Goal: Task Accomplishment & Management: Complete application form

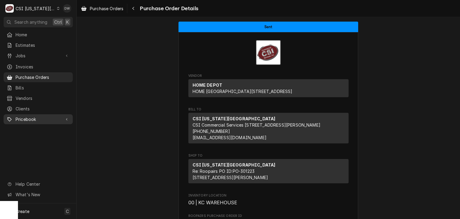
click at [23, 117] on span "Pricebook" at bounding box center [38, 119] width 45 height 6
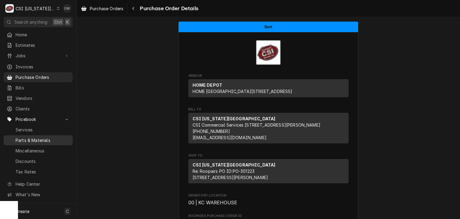
click at [28, 138] on span "Parts & Materials" at bounding box center [43, 140] width 54 height 6
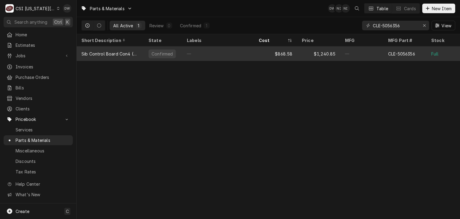
click at [289, 52] on div "$868.58" at bounding box center [275, 53] width 43 height 14
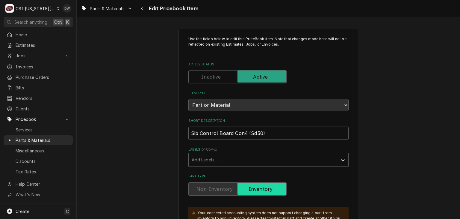
type textarea "x"
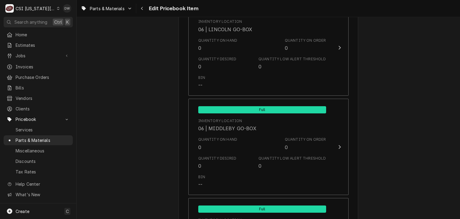
scroll to position [4518, 0]
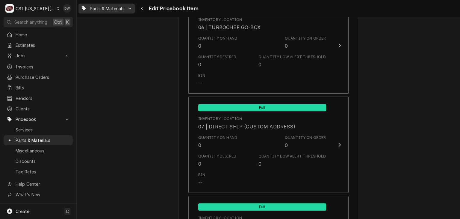
click at [116, 6] on span "Parts & Materials" at bounding box center [107, 8] width 35 height 6
click at [102, 31] on div "Parts & Materials" at bounding box center [103, 31] width 39 height 6
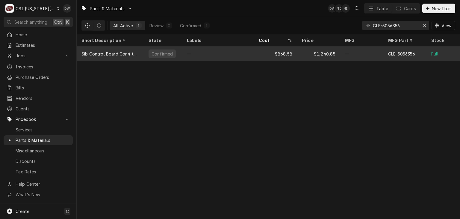
click at [123, 53] on div "Sib Control Board Con4 (Sd30)" at bounding box center [111, 54] width 58 height 6
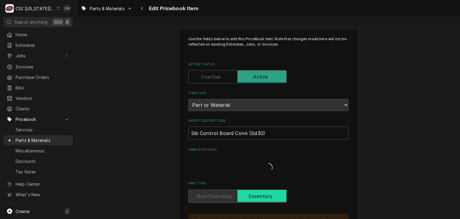
type textarea "x"
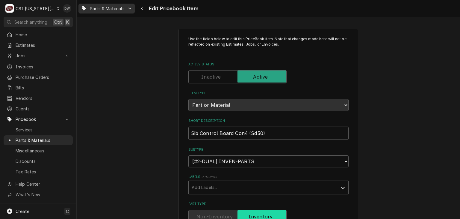
click at [118, 9] on span "Parts & Materials" at bounding box center [107, 8] width 35 height 6
click at [107, 28] on div "Parts & Materials" at bounding box center [103, 31] width 39 height 6
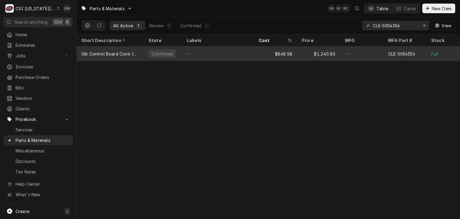
click at [220, 50] on div "—" at bounding box center [218, 53] width 72 height 14
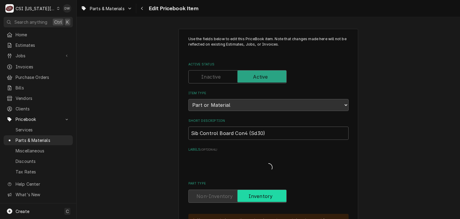
type textarea "x"
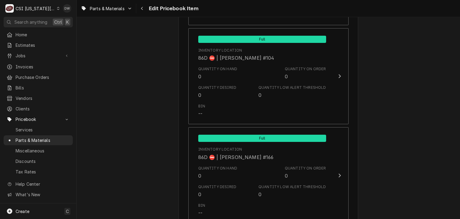
scroll to position [5901, 0]
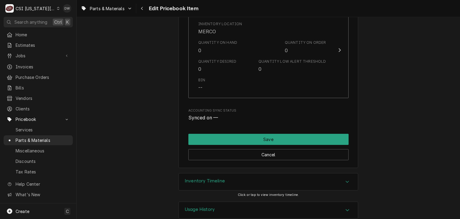
click at [346, 179] on icon "Accordion Header" at bounding box center [348, 181] width 4 height 5
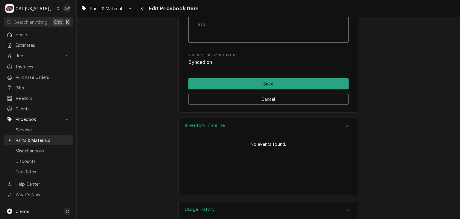
click at [346, 207] on icon "Accordion Header" at bounding box center [348, 209] width 4 height 5
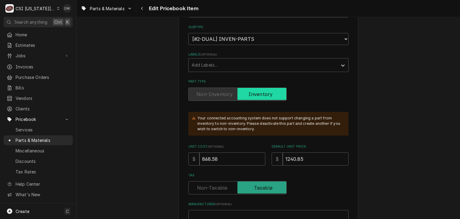
scroll to position [0, 0]
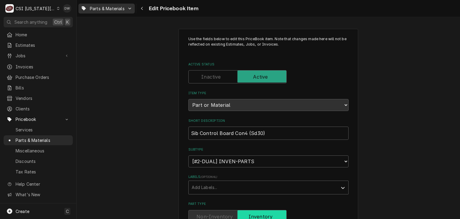
click at [103, 6] on span "Parts & Materials" at bounding box center [107, 8] width 35 height 6
click at [141, 8] on html "C CSI Kansas City DW Search anything Ctrl K Home Estimates Jobs Jobs Job Series…" at bounding box center [230, 109] width 460 height 219
click at [139, 8] on div "Navigate back" at bounding box center [142, 8] width 6 height 6
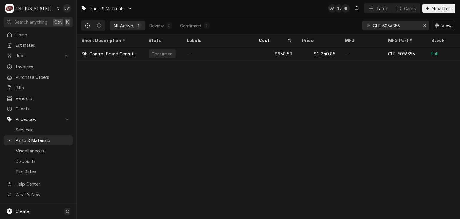
click at [193, 126] on div "Parts & Materials DW NI NI Table Cards New Item All Active 1 Review 0 Confirmed…" at bounding box center [269, 109] width 384 height 219
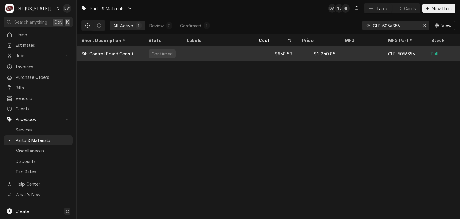
click at [99, 52] on div "Sib Control Board Con4 (Sd30)" at bounding box center [111, 54] width 58 height 6
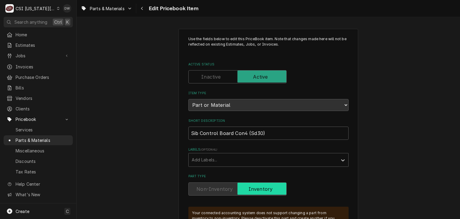
type textarea "x"
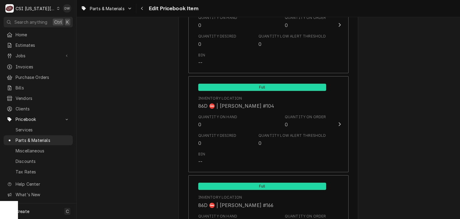
scroll to position [5901, 0]
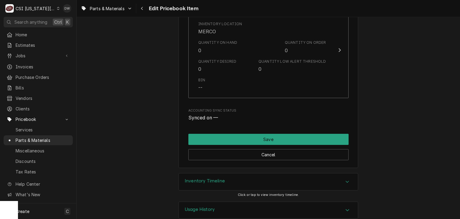
click at [343, 178] on div "Accordion Header" at bounding box center [347, 181] width 9 height 7
click at [24, 140] on link "Parts & Materials" at bounding box center [38, 140] width 69 height 10
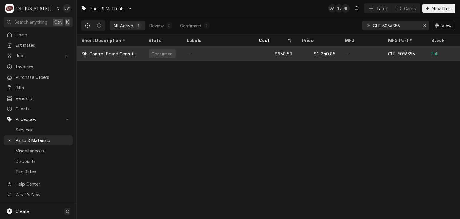
click at [299, 54] on div "$1,240.85" at bounding box center [318, 53] width 43 height 14
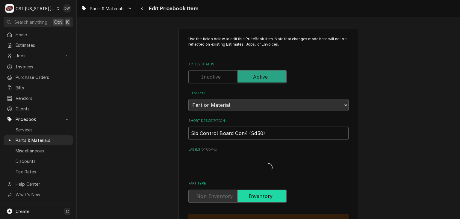
type textarea "x"
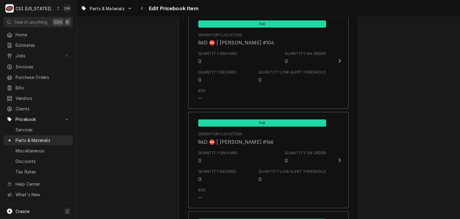
scroll to position [5901, 0]
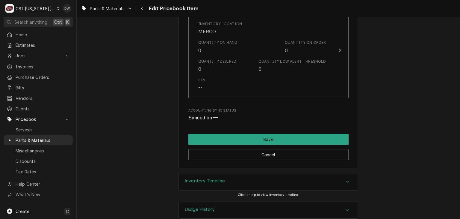
click at [431, 211] on div "Usage History Click or tap to view usage history." at bounding box center [269, 215] width 384 height 28
click at [250, 173] on div "Inventory Timeline" at bounding box center [268, 181] width 179 height 17
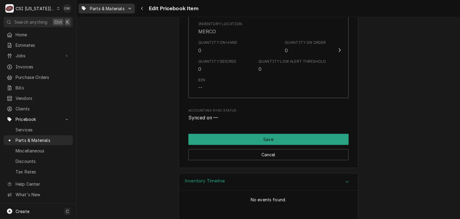
click at [105, 7] on span "Parts & Materials" at bounding box center [107, 8] width 35 height 6
click at [52, 9] on html "C CSI Kansas City DW Search anything Ctrl K Home Estimates Jobs Jobs Job Series…" at bounding box center [230, 109] width 460 height 219
click at [57, 9] on icon "Dynamic Content Wrapper" at bounding box center [58, 8] width 3 height 3
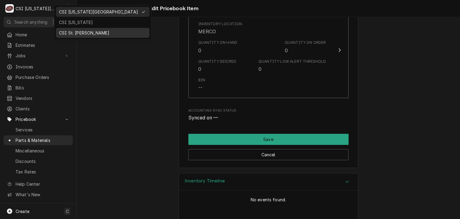
click at [63, 30] on div "CSI St. [PERSON_NAME]" at bounding box center [103, 33] width 88 height 6
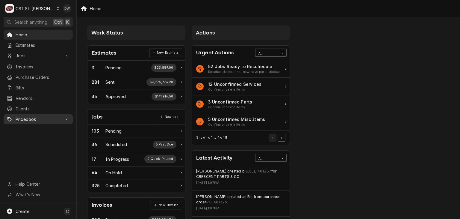
click at [19, 117] on span "Pricebook" at bounding box center [38, 119] width 45 height 6
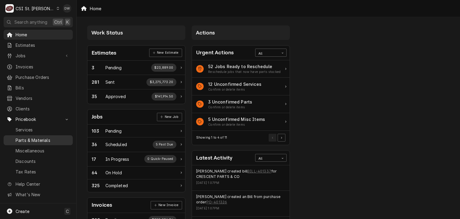
click at [29, 138] on span "Parts & Materials" at bounding box center [43, 140] width 54 height 6
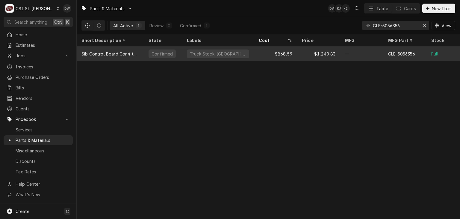
click at [231, 47] on div "Truck Stock: [GEOGRAPHIC_DATA]" at bounding box center [218, 53] width 72 height 14
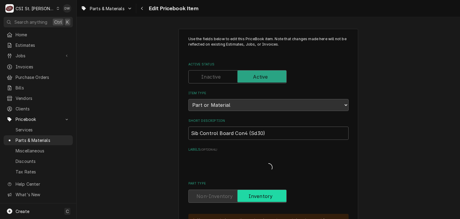
type textarea "x"
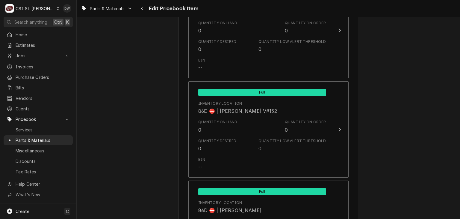
scroll to position [5221, 0]
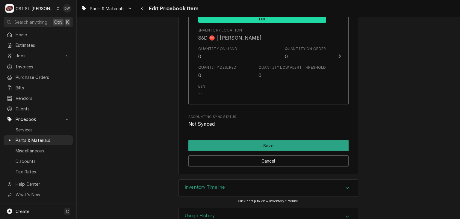
click at [288, 180] on div "Inventory Timeline" at bounding box center [268, 188] width 179 height 17
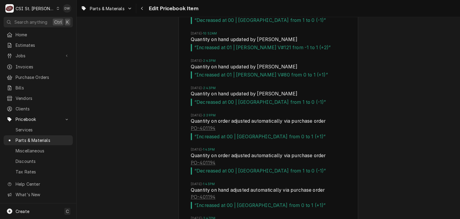
scroll to position [5770, 0]
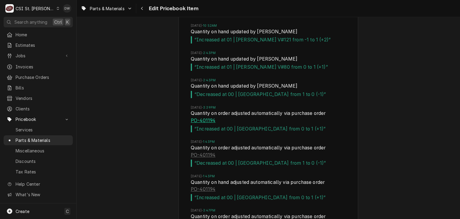
click at [197, 117] on link "PO-401194" at bounding box center [203, 120] width 25 height 7
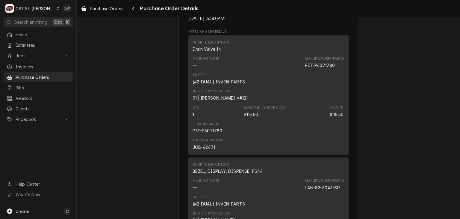
scroll to position [397, 0]
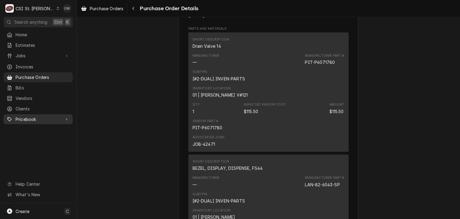
drag, startPoint x: 27, startPoint y: 115, endPoint x: 24, endPoint y: 117, distance: 3.2
click at [24, 117] on span "Pricebook" at bounding box center [38, 119] width 45 height 6
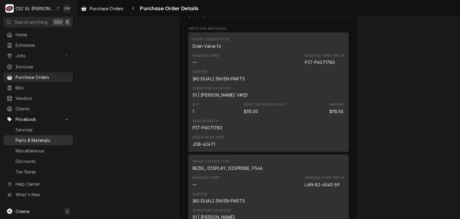
click at [28, 137] on span "Parts & Materials" at bounding box center [43, 140] width 54 height 6
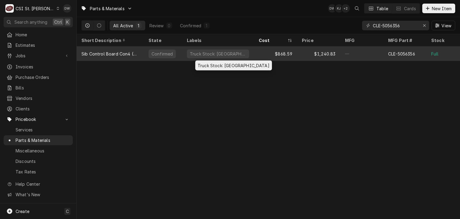
click at [200, 52] on div "Truck Stock: [GEOGRAPHIC_DATA]" at bounding box center [218, 54] width 58 height 6
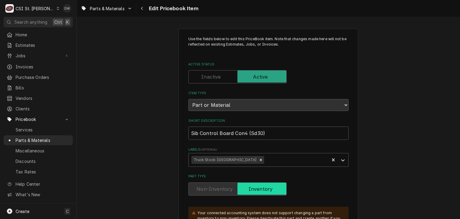
type textarea "x"
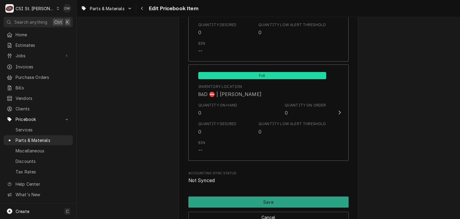
scroll to position [5221, 0]
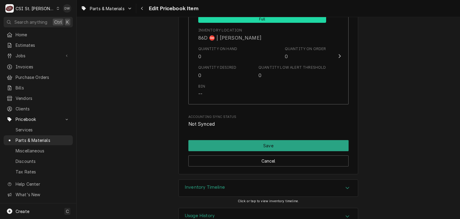
drag, startPoint x: 289, startPoint y: 174, endPoint x: 284, endPoint y: 174, distance: 4.2
click at [284, 180] on div "Inventory Timeline" at bounding box center [268, 188] width 179 height 17
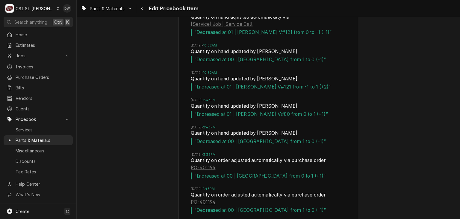
scroll to position [5715, 0]
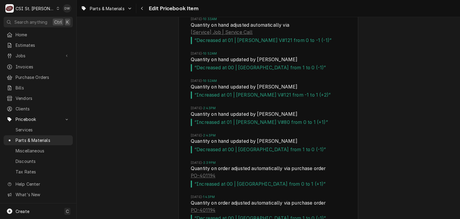
click at [203, 140] on li "Thu, Sep 4, 2025 - 2:43PM Quantity on hand updated by Brad Wicks “ Decreased at…" at bounding box center [268, 146] width 155 height 27
click at [196, 172] on link "PO-401194" at bounding box center [203, 175] width 25 height 7
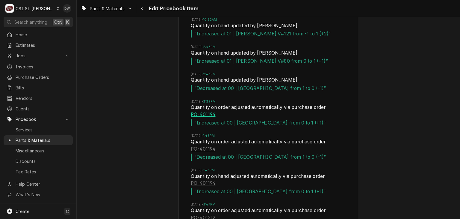
scroll to position [5791, 0]
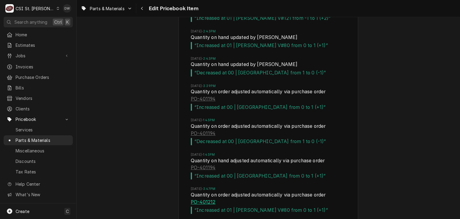
click at [207, 198] on link "PO-401212" at bounding box center [203, 201] width 25 height 7
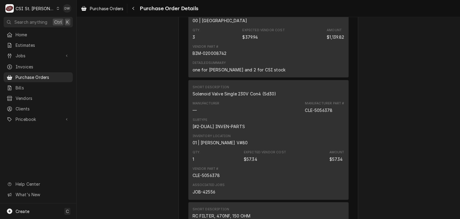
scroll to position [473, 0]
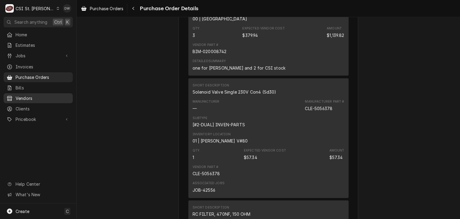
click at [23, 96] on span "Vendors" at bounding box center [43, 98] width 54 height 6
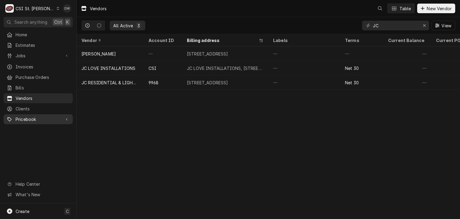
click at [22, 115] on div "Pricebook" at bounding box center [38, 118] width 67 height 7
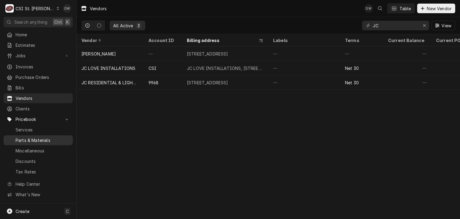
click at [26, 135] on link "Parts & Materials" at bounding box center [38, 140] width 69 height 10
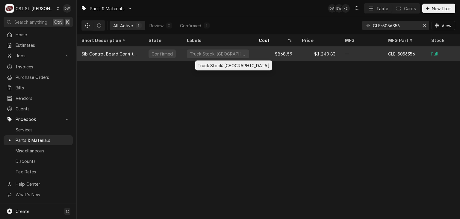
click at [196, 52] on div "Truck Stock: [GEOGRAPHIC_DATA]" at bounding box center [218, 54] width 58 height 6
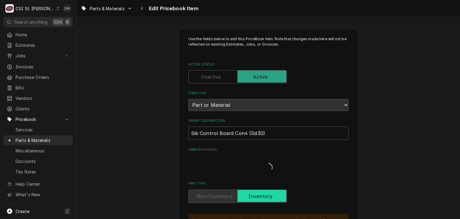
type textarea "x"
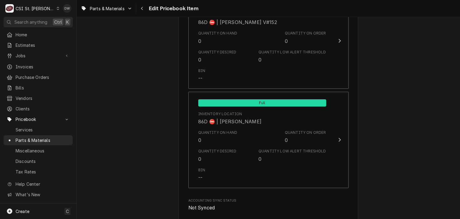
scroll to position [5221, 0]
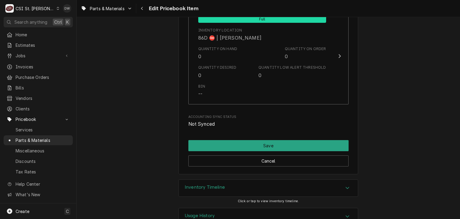
click at [293, 180] on div "Inventory Timeline" at bounding box center [268, 188] width 179 height 17
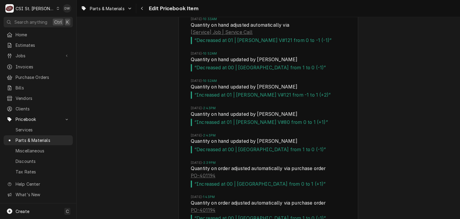
scroll to position [5738, 0]
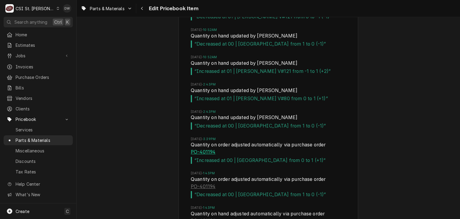
click at [201, 148] on link "PO-401194" at bounding box center [203, 151] width 25 height 7
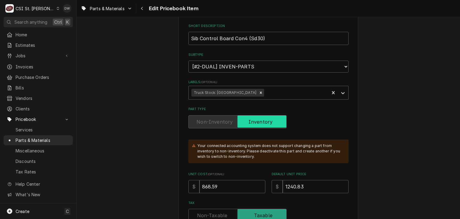
scroll to position [0, 0]
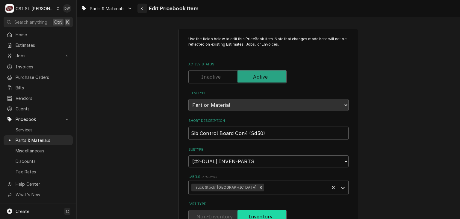
click at [139, 7] on div "Navigate back" at bounding box center [142, 8] width 6 height 6
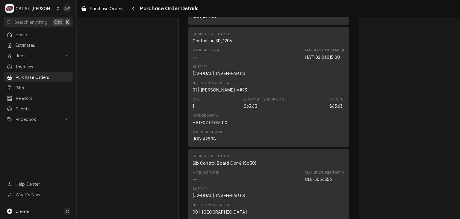
scroll to position [1377, 0]
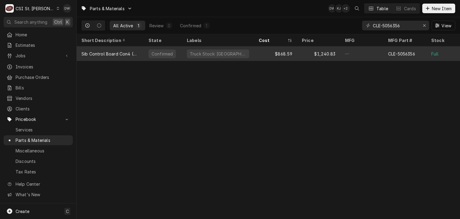
click at [152, 49] on div "Confirmed" at bounding box center [162, 53] width 27 height 9
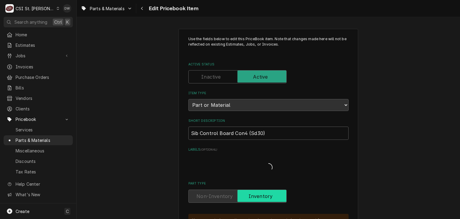
type textarea "x"
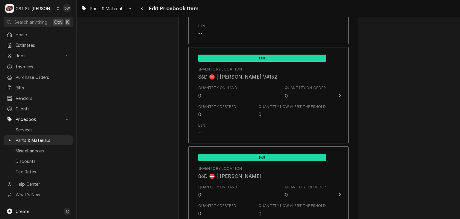
scroll to position [5221, 0]
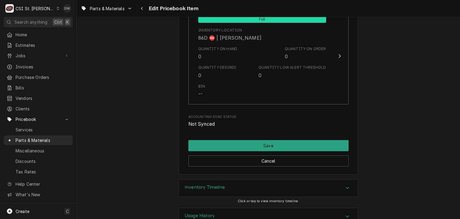
click at [291, 180] on div "Inventory Timeline" at bounding box center [268, 188] width 179 height 17
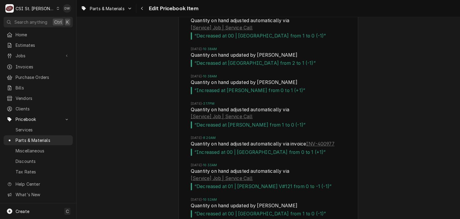
scroll to position [5577, 0]
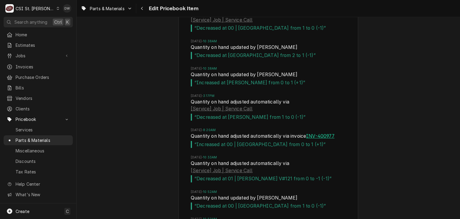
click at [326, 132] on link "INV-400977" at bounding box center [320, 135] width 28 height 7
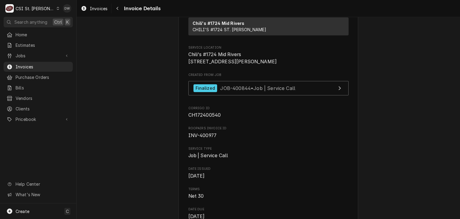
scroll to position [129, 0]
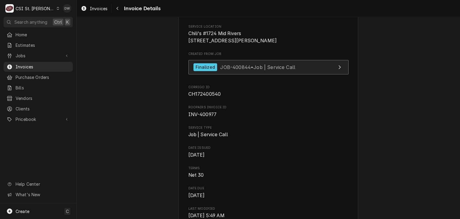
click at [239, 75] on link "Finalized JOB-400844 • Job | Service Call" at bounding box center [269, 67] width 160 height 15
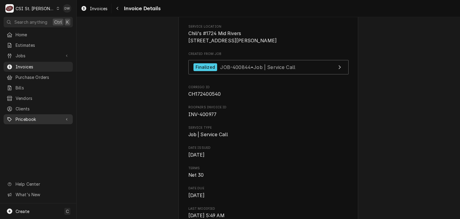
click at [23, 116] on span "Pricebook" at bounding box center [38, 119] width 45 height 6
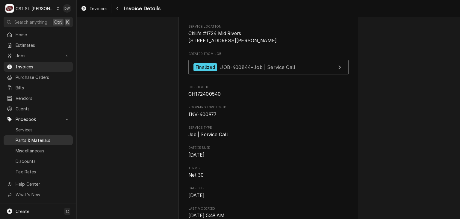
click at [21, 139] on span "Parts & Materials" at bounding box center [43, 140] width 54 height 6
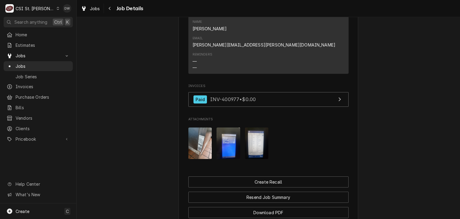
scroll to position [656, 0]
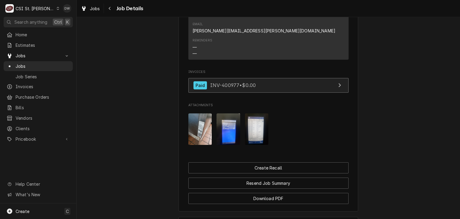
click at [215, 82] on span "INV-400977 • $0.00" at bounding box center [233, 85] width 46 height 6
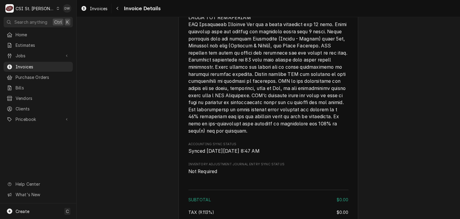
scroll to position [747, 0]
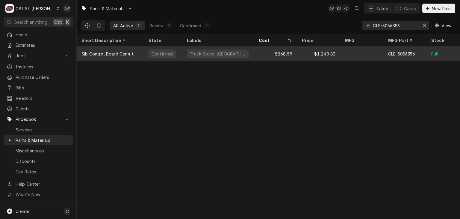
click at [277, 54] on div "$868.59" at bounding box center [275, 53] width 43 height 14
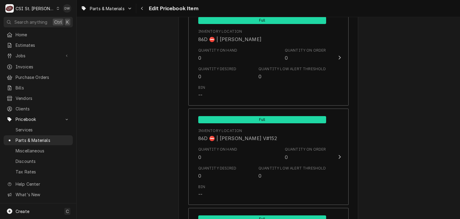
scroll to position [5221, 0]
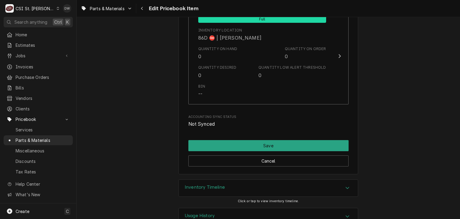
click at [346, 185] on icon "Accordion Header" at bounding box center [348, 187] width 4 height 5
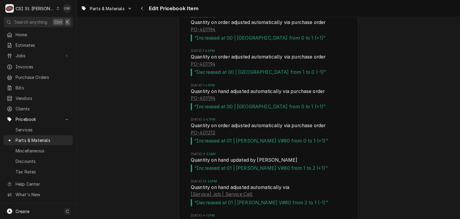
scroll to position [6051, 0]
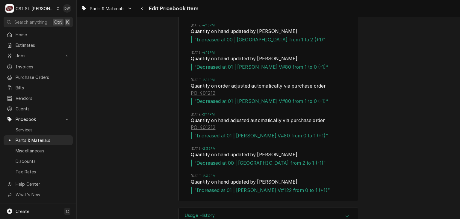
click at [346, 214] on icon "Accordion Header" at bounding box center [348, 216] width 4 height 5
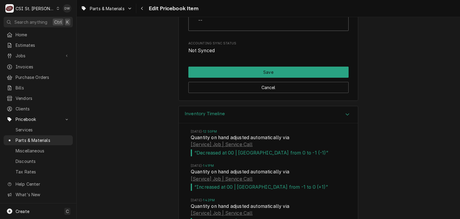
scroll to position [5303, 0]
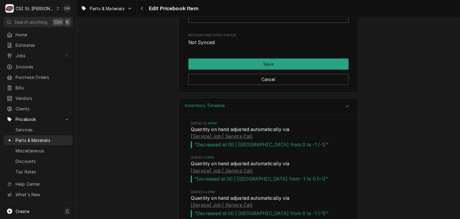
click at [44, 5] on div "C CSI St. Louis" at bounding box center [33, 8] width 58 height 12
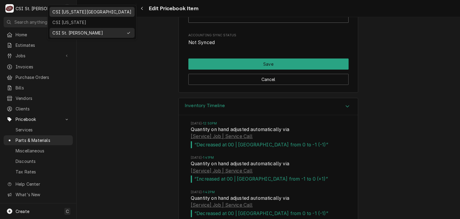
click at [55, 14] on div "CSI [US_STATE][GEOGRAPHIC_DATA]" at bounding box center [91, 12] width 79 height 6
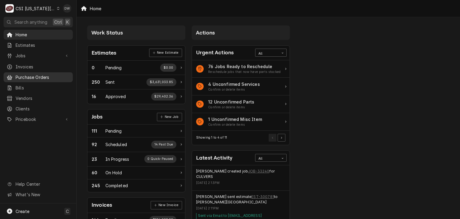
click at [22, 76] on span "Purchase Orders" at bounding box center [43, 77] width 54 height 6
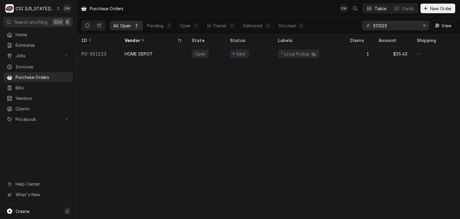
click at [346, 125] on div "Purchase Orders DW Table Cards New Order All Open 1 Pending 0 Open 1 In Transit…" at bounding box center [269, 109] width 384 height 219
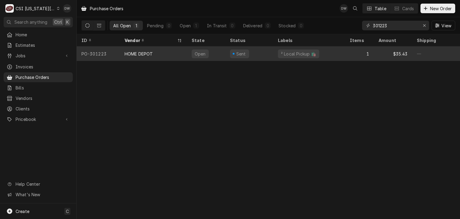
click at [131, 52] on div "HOME DEPOT" at bounding box center [139, 54] width 28 height 6
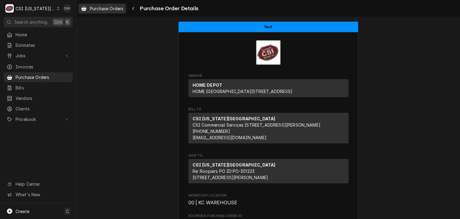
click at [107, 7] on span "Purchase Orders" at bounding box center [107, 8] width 34 height 6
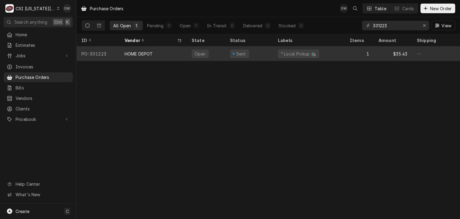
click at [130, 53] on div "HOME DEPOT" at bounding box center [139, 54] width 28 height 6
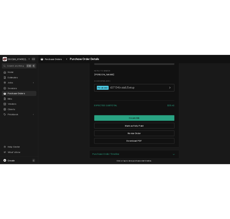
scroll to position [561, 0]
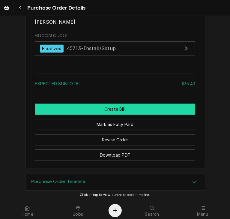
click at [111, 115] on button "Create Bill" at bounding box center [115, 109] width 160 height 11
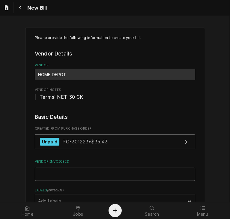
click at [67, 176] on input "Vendor Invoice ID" at bounding box center [115, 174] width 160 height 13
type input "CC 301223"
click at [106, 198] on div "Labels" at bounding box center [109, 200] width 143 height 11
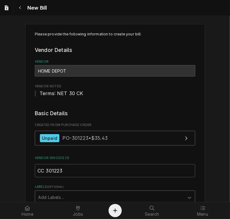
click at [101, 196] on div "Labels" at bounding box center [109, 197] width 143 height 11
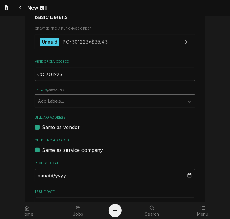
scroll to position [102, 0]
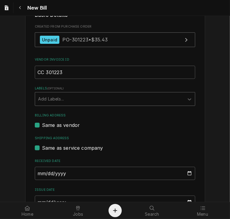
click at [95, 98] on div "Labels" at bounding box center [109, 99] width 143 height 11
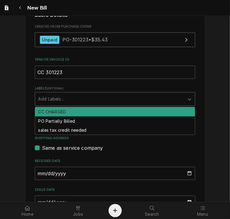
click at [87, 111] on div "CC CHARGED" at bounding box center [115, 111] width 160 height 9
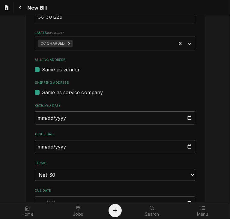
scroll to position [186, 0]
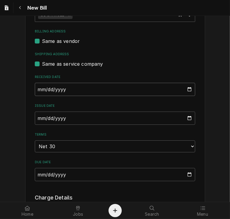
click at [36, 88] on input "2025-10-03" at bounding box center [115, 89] width 160 height 13
type input "2025-08-15"
click at [38, 117] on input "2025-10-03" at bounding box center [115, 117] width 160 height 13
type input "2025-08-15"
click at [170, 147] on select "Choose payment terms... Same Day Net 7 Net 14 Net 21 Net 30 Net 45 Net 60 Net 90" at bounding box center [115, 146] width 160 height 12
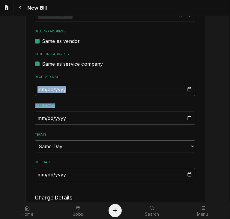
drag, startPoint x: 225, startPoint y: 75, endPoint x: 230, endPoint y: 103, distance: 28.2
click at [230, 103] on div "Please provide the following information to create your bill: Vendor Details Ve…" at bounding box center [115, 109] width 230 height 186
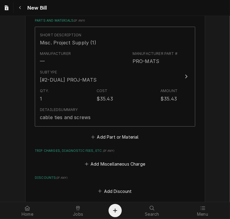
scroll to position [402, 0]
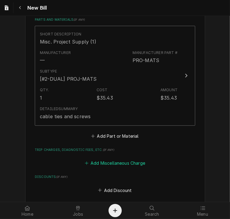
click at [102, 161] on button "Add Miscellaneous Charge" at bounding box center [115, 163] width 62 height 8
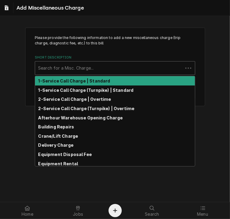
click at [50, 65] on div "Short Description" at bounding box center [109, 68] width 142 height 11
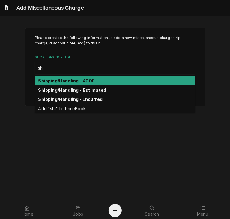
type input "s"
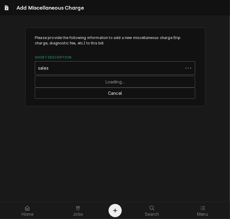
type input "sales t"
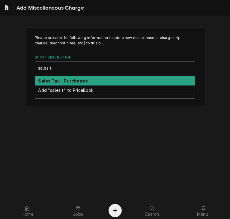
click at [68, 81] on strong "Sales Tax - Purchases" at bounding box center [62, 80] width 49 height 5
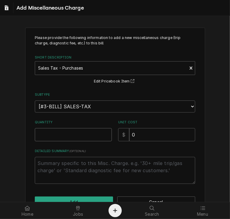
click at [72, 131] on input "Quantity" at bounding box center [73, 134] width 77 height 13
type textarea "x"
type input "1"
drag, startPoint x: 137, startPoint y: 135, endPoint x: 117, endPoint y: 137, distance: 19.8
click at [118, 137] on div "$ 0" at bounding box center [156, 134] width 77 height 13
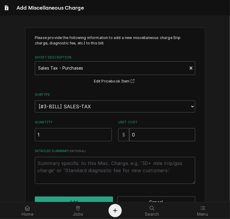
type textarea "x"
type input "2"
type textarea "x"
type input "2.0"
type textarea "x"
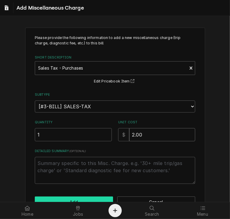
type input "2.00"
click at [84, 197] on button "Add" at bounding box center [74, 201] width 78 height 11
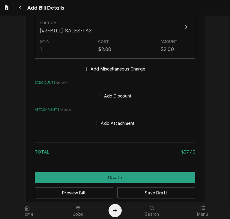
scroll to position [563, 0]
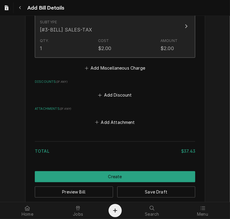
click at [185, 24] on icon "Update Line Item" at bounding box center [186, 26] width 3 height 5
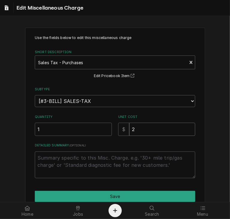
click at [140, 133] on input "2" at bounding box center [162, 129] width 66 height 13
type textarea "x"
type input "2.1"
type textarea "x"
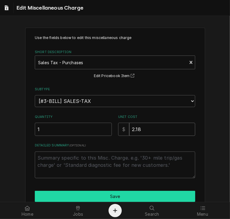
type input "2.18"
click at [132, 192] on button "Save" at bounding box center [115, 196] width 160 height 11
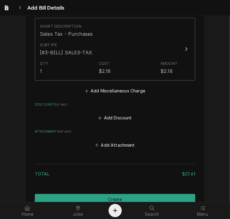
scroll to position [551, 0]
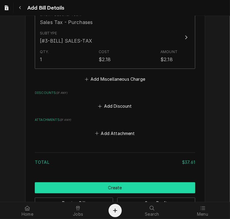
click at [139, 185] on button "Create" at bounding box center [115, 187] width 160 height 11
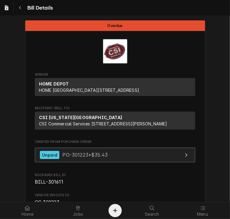
click at [78, 162] on link "Unpaid PO-301223 • $35.43" at bounding box center [115, 154] width 160 height 15
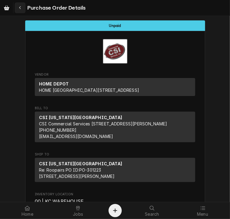
click at [19, 9] on icon "Navigate back" at bounding box center [20, 8] width 3 height 4
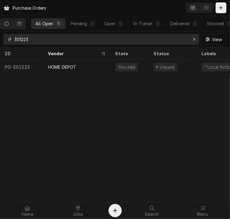
drag, startPoint x: 48, startPoint y: 41, endPoint x: 9, endPoint y: 42, distance: 38.7
click at [9, 42] on div "301223" at bounding box center [101, 39] width 195 height 11
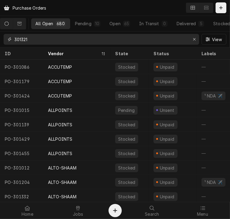
type input "301321"
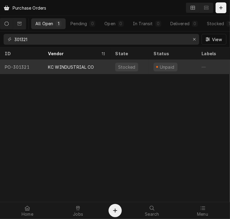
click at [58, 67] on div "KC WINDUSTRIAL CO" at bounding box center [71, 67] width 46 height 6
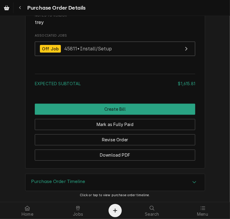
scroll to position [533, 0]
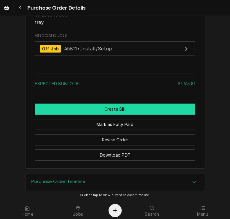
click at [114, 115] on button "Create Bill" at bounding box center [115, 109] width 160 height 11
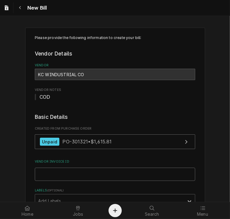
click at [78, 174] on input "Vendor Invoice ID" at bounding box center [115, 174] width 160 height 13
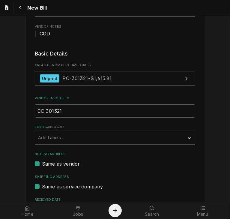
scroll to position [66, 0]
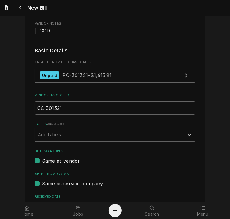
type input "CC 301321"
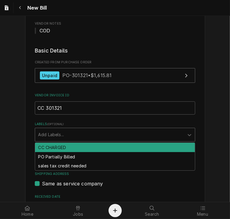
click at [126, 129] on div "Labels" at bounding box center [109, 134] width 143 height 11
click at [120, 146] on div "CC CHARGED" at bounding box center [115, 147] width 160 height 9
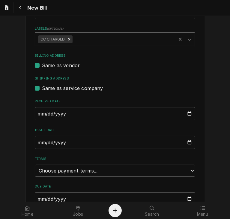
scroll to position [169, 0]
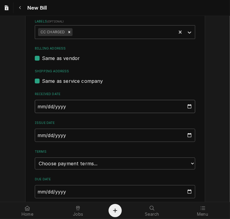
click at [35, 107] on input "2025-10-03" at bounding box center [115, 106] width 160 height 13
type input "2025-08-25"
click at [38, 135] on input "2025-10-03" at bounding box center [115, 135] width 160 height 13
type input "2025-08-25"
click at [59, 164] on select "Choose payment terms... Same Day Net 7 Net 14 Net 21 Net 30 Net 45 Net 60 Net 90" at bounding box center [115, 163] width 160 height 12
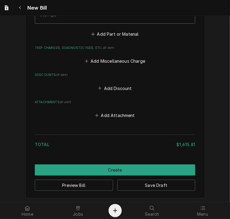
scroll to position [504, 0]
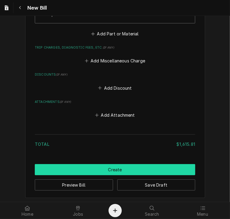
click at [110, 166] on button "Create" at bounding box center [115, 169] width 160 height 11
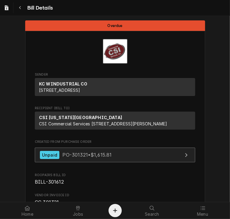
click at [91, 159] on div "Unpaid PO-301321 • $1,615.81" at bounding box center [76, 155] width 72 height 8
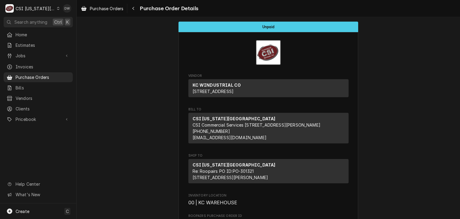
click at [54, 5] on div "C CSI [US_STATE] City" at bounding box center [33, 8] width 58 height 12
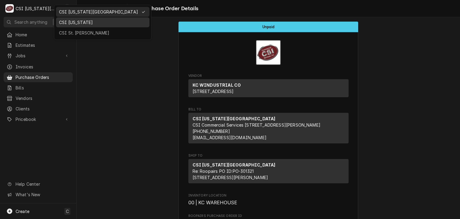
click at [67, 23] on div "CSI [US_STATE]" at bounding box center [103, 22] width 88 height 6
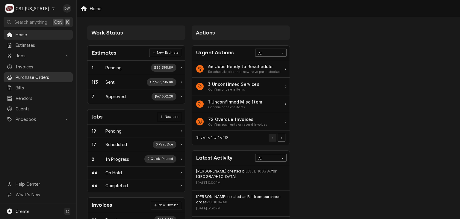
drag, startPoint x: 443, startPoint y: 108, endPoint x: 34, endPoint y: 71, distance: 411.0
click at [34, 72] on link "Purchase Orders" at bounding box center [38, 77] width 69 height 10
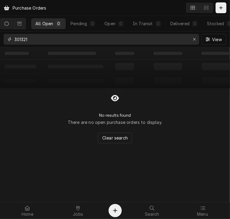
drag, startPoint x: 37, startPoint y: 41, endPoint x: 5, endPoint y: 43, distance: 31.8
click at [5, 43] on div "301321" at bounding box center [101, 39] width 195 height 11
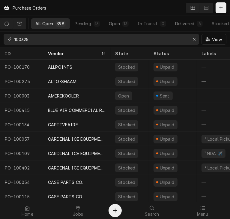
type input "100325"
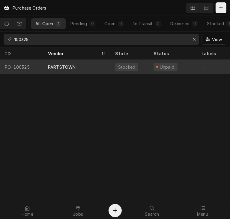
click at [61, 65] on div "PARTSTOWN" at bounding box center [62, 67] width 28 height 6
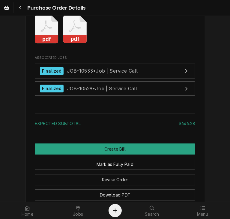
scroll to position [676, 0]
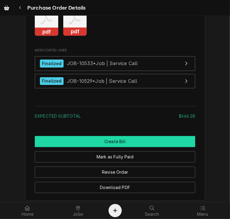
click at [136, 147] on button "Create Bill" at bounding box center [115, 141] width 160 height 11
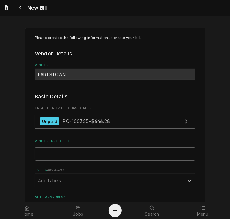
click at [56, 150] on input "Vendor Invoice ID" at bounding box center [115, 153] width 160 height 13
paste input "2106708516"
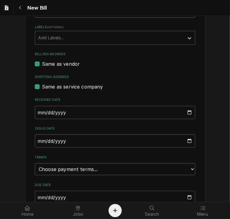
scroll to position [150, 0]
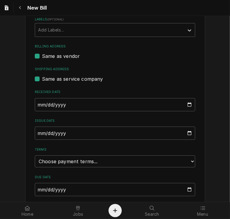
type input "2106708516"
click at [35, 103] on input "[DATE]" at bounding box center [115, 104] width 160 height 13
type input "[DATE]"
click at [36, 130] on input "2025-10-03" at bounding box center [115, 132] width 160 height 13
type input "2025-08-25"
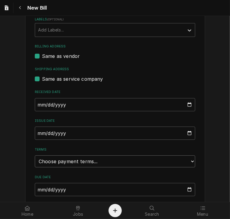
click at [42, 159] on select "Choose payment terms... Same Day Net 7 Net 14 Net 21 Net 30 Net 45 Net 60 Net 90" at bounding box center [115, 161] width 160 height 12
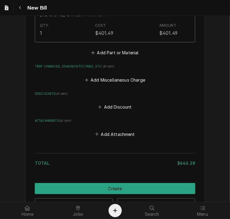
scroll to position [549, 0]
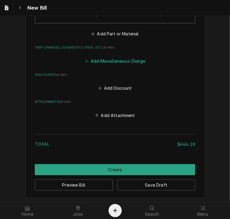
click at [122, 58] on button "Add Miscellaneous Charge" at bounding box center [115, 61] width 62 height 8
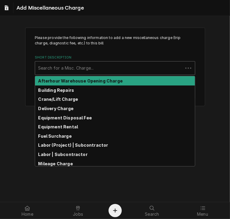
click at [58, 65] on div "Short Description" at bounding box center [109, 68] width 142 height 11
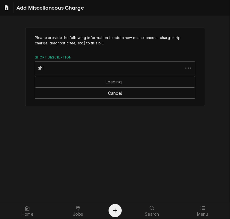
type input "ship"
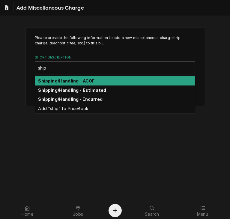
click at [60, 81] on strong "Shipping/Handling - ACOF" at bounding box center [66, 80] width 56 height 5
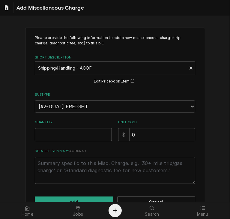
click at [60, 133] on input "Quantity" at bounding box center [73, 134] width 77 height 13
type textarea "x"
type input "1"
drag, startPoint x: 137, startPoint y: 134, endPoint x: 112, endPoint y: 134, distance: 24.9
click at [112, 134] on div "Quantity 1 Unit Cost $ 0" at bounding box center [115, 130] width 160 height 21
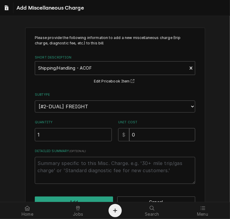
type textarea "x"
type input "1"
type textarea "x"
type input "11"
type textarea "x"
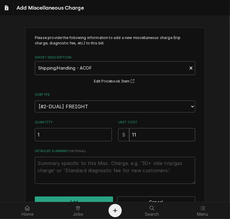
type input "114"
type textarea "x"
type input "114.3"
type textarea "x"
type input "114.32"
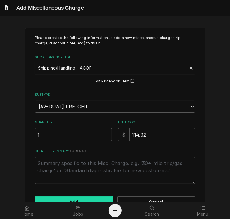
click at [93, 196] on button "Add" at bounding box center [74, 201] width 78 height 11
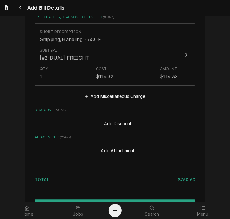
scroll to position [615, 0]
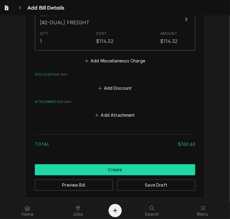
click at [154, 169] on button "Create" at bounding box center [115, 169] width 160 height 11
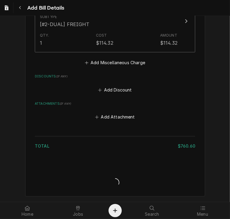
scroll to position [612, 0]
